Goal: Task Accomplishment & Management: Use online tool/utility

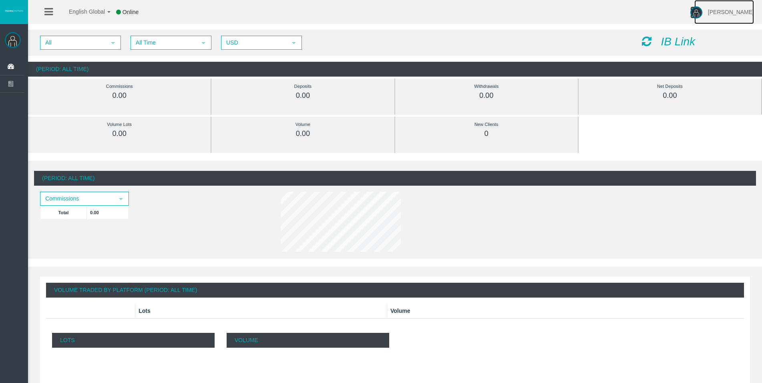
click at [691, 16] on img at bounding box center [697, 12] width 12 height 12
click at [659, 95] on div "0.00" at bounding box center [670, 95] width 147 height 9
click at [667, 44] on icon "IB Link" at bounding box center [678, 41] width 34 height 12
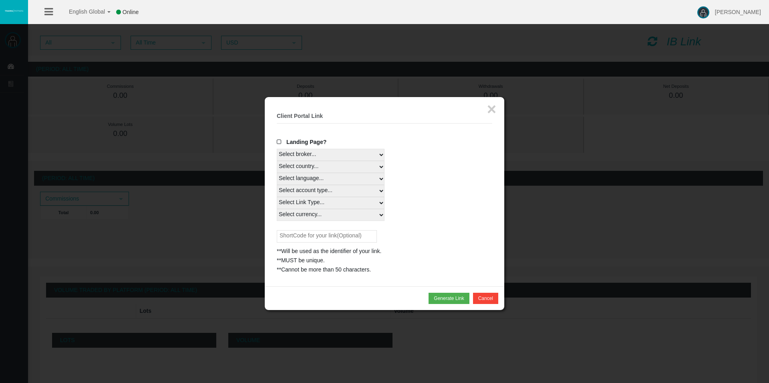
click at [277, 149] on select "Select broker... T4Trade" at bounding box center [331, 155] width 108 height 12
click at [381, 157] on select "Select broker... T4Trade" at bounding box center [331, 155] width 108 height 12
click at [277, 161] on select "Select country... Rest of the World" at bounding box center [331, 167] width 108 height 12
select select
click option "Rest of the World" at bounding box center [0, 0] width 0 height 0
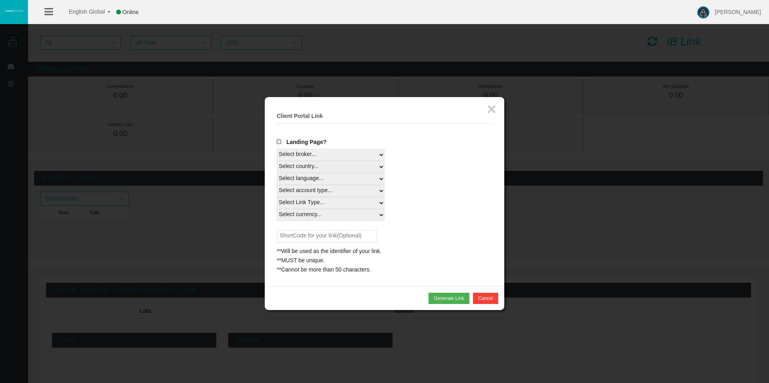
click at [277, 173] on select "Select language... English Japanese Chinese Portuguese Spanish Czech German Fre…" at bounding box center [331, 179] width 108 height 12
select select
click option "English" at bounding box center [0, 0] width 0 height 0
click at [277, 185] on select "Select account type... All Platforms Trade Copy MT4 LiveFloatingSpreadAccount M…" at bounding box center [331, 191] width 108 height 12
select select
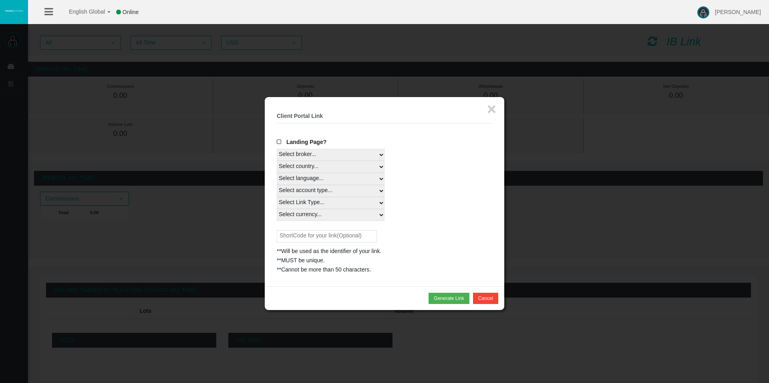
click option "All Platforms" at bounding box center [0, 0] width 0 height 0
click at [277, 197] on select "Select Link Type... Real" at bounding box center [331, 203] width 108 height 12
select select "Real"
click option "Real" at bounding box center [0, 0] width 0 height 0
click at [277, 209] on select "Select currency... All Currencies" at bounding box center [331, 215] width 108 height 12
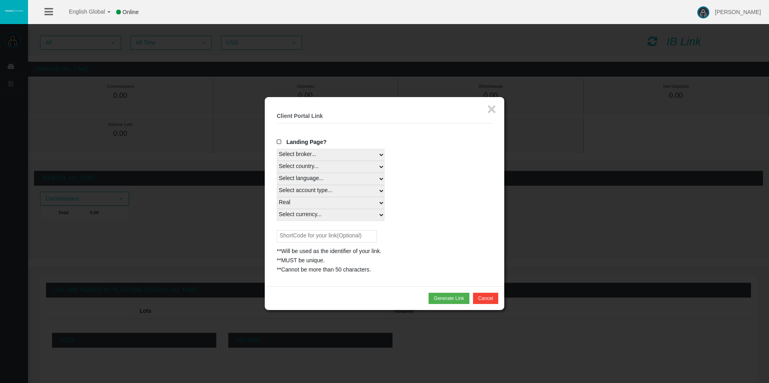
select select "All Currencies"
click option "All Currencies" at bounding box center [0, 0] width 0 height 0
click at [350, 238] on input "text" at bounding box center [327, 236] width 100 height 12
click at [447, 300] on button "Generate Link" at bounding box center [449, 297] width 40 height 11
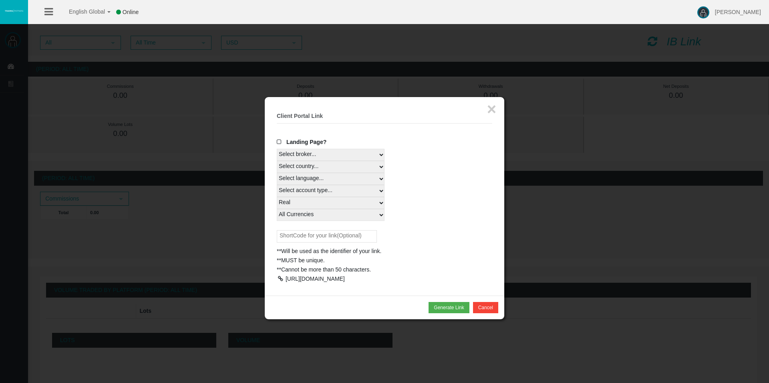
click at [298, 238] on input "text" at bounding box center [327, 236] width 100 height 12
click at [438, 313] on button "Generate Link" at bounding box center [449, 307] width 40 height 11
click at [326, 236] on input "text" at bounding box center [327, 236] width 100 height 12
type input "rafiktry"
click at [444, 313] on button "Generate Link" at bounding box center [449, 307] width 40 height 11
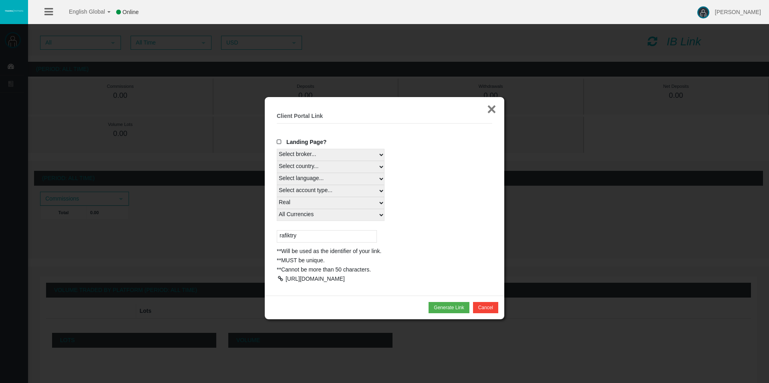
click at [493, 108] on button "×" at bounding box center [491, 109] width 9 height 16
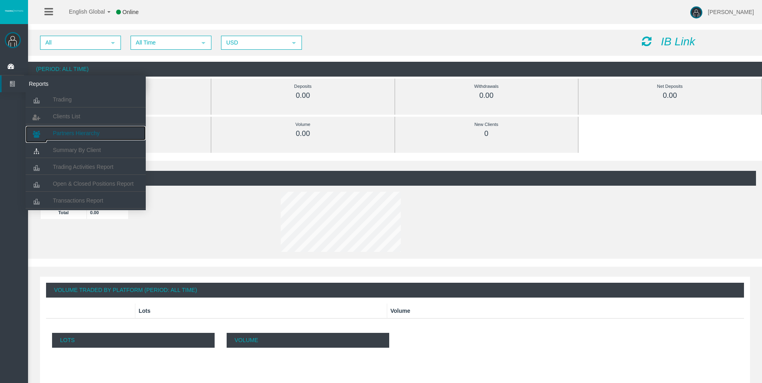
click at [82, 129] on link "Partners Hierarchy" at bounding box center [86, 133] width 120 height 14
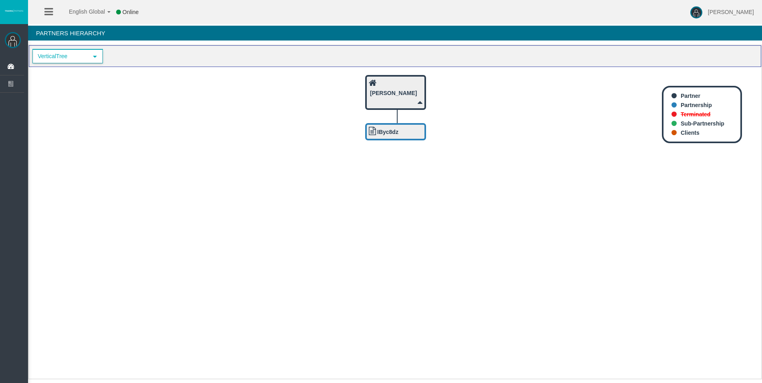
click at [97, 61] on span "select" at bounding box center [95, 56] width 14 height 12
click at [93, 79] on li "HorizontalTree" at bounding box center [67, 83] width 69 height 13
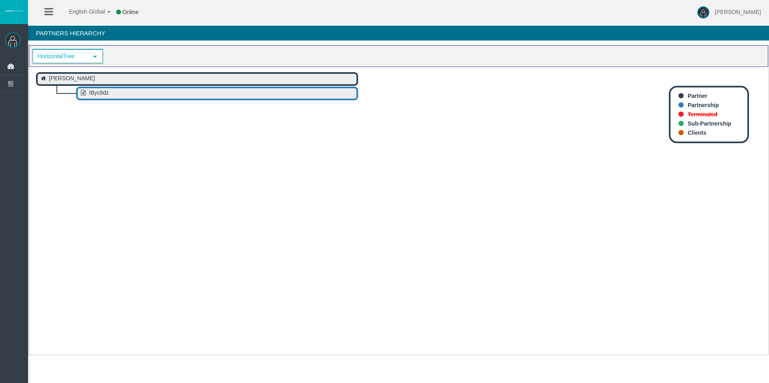
click at [695, 129] on li "Clients" at bounding box center [713, 132] width 69 height 9
click at [715, 15] on span "[PERSON_NAME]" at bounding box center [738, 12] width 46 height 6
click at [48, 15] on icon at bounding box center [48, 12] width 8 height 10
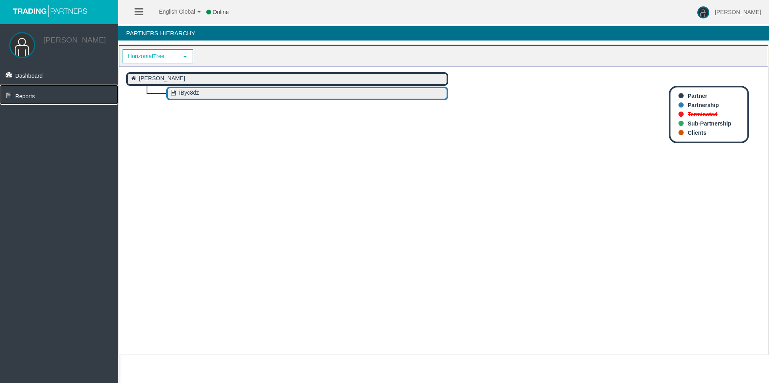
click at [29, 99] on span "Reports" at bounding box center [25, 96] width 20 height 6
click at [64, 209] on link "Transactions Report" at bounding box center [64, 203] width 108 height 14
